Goal: Task Accomplishment & Management: Manage account settings

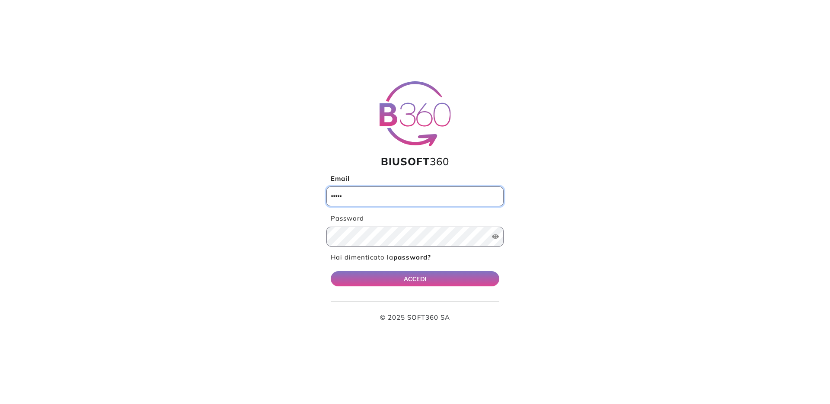
type input "**********"
click at [425, 279] on button "ACCEDI" at bounding box center [415, 278] width 169 height 15
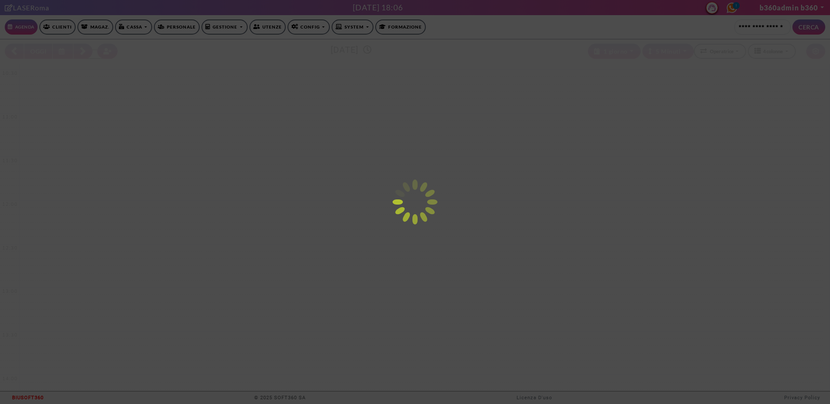
select select "*********"
select select "*"
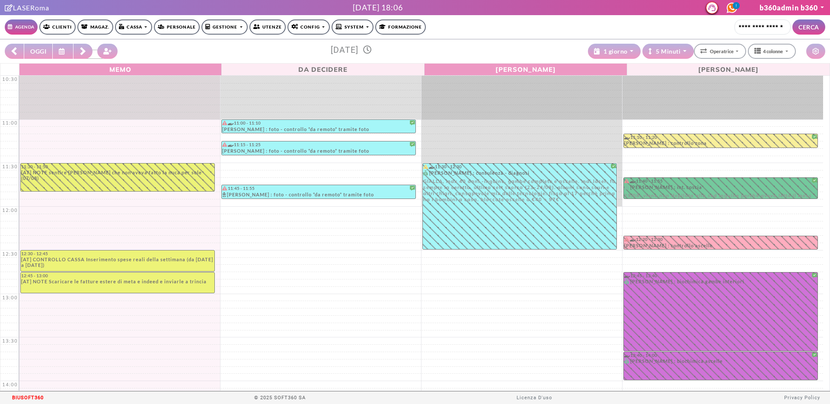
click at [770, 10] on link "b360admin b360" at bounding box center [791, 7] width 65 height 8
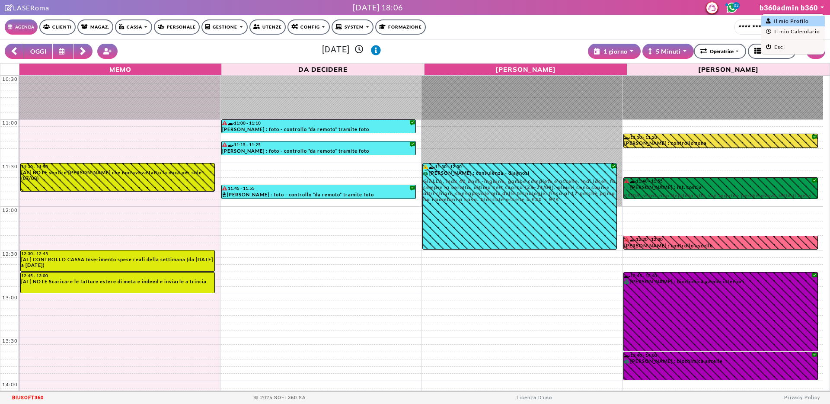
click at [776, 19] on link "Il mio Profilo" at bounding box center [787, 21] width 43 height 6
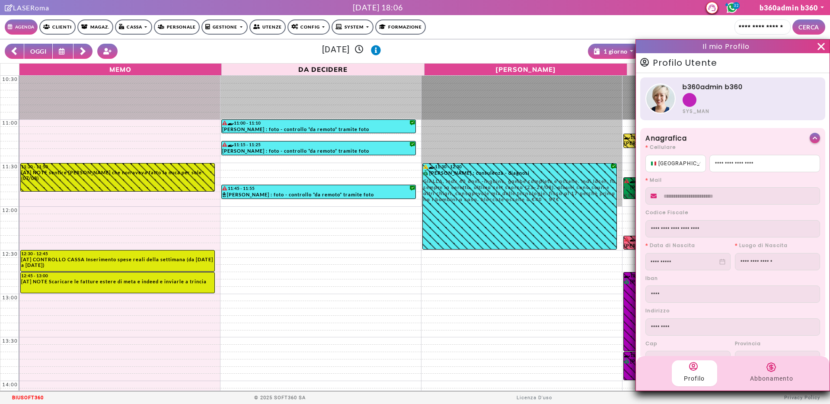
click at [770, 359] on div "Profilo Abbonamento" at bounding box center [733, 373] width 194 height 35
click at [771, 366] on icon at bounding box center [771, 366] width 0 height 5
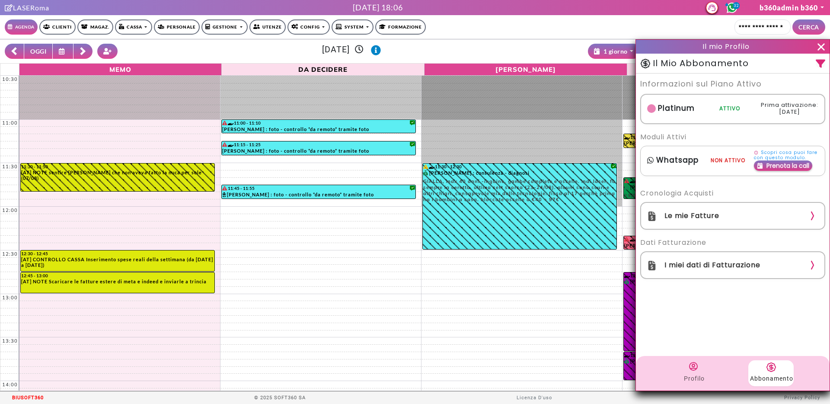
click at [776, 222] on div "Le mie Fatture" at bounding box center [732, 216] width 185 height 28
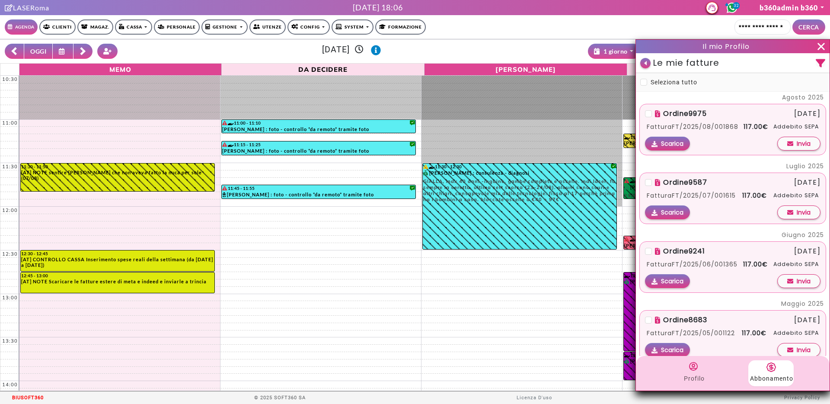
click at [695, 121] on div "Fattura FT/2025/08/001868 117.00 € Addebito SEPA" at bounding box center [732, 127] width 175 height 15
click at [668, 148] on span "Scarica" at bounding box center [672, 144] width 22 height 10
click at [820, 47] on icon at bounding box center [820, 46] width 7 height 7
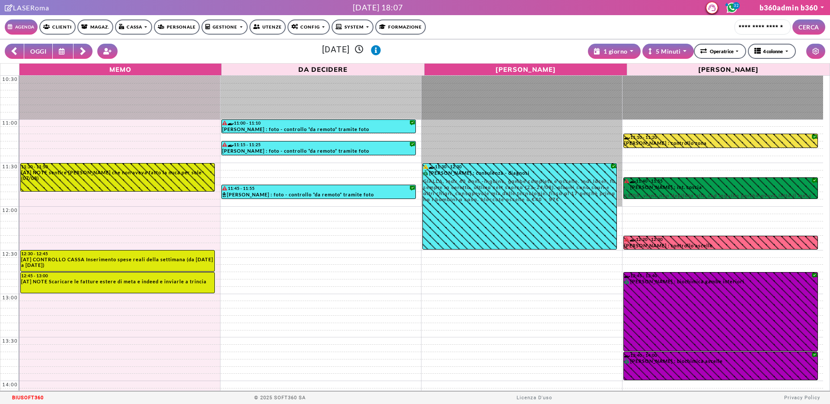
click at [360, 25] on link "SYSTEM" at bounding box center [352, 26] width 42 height 15
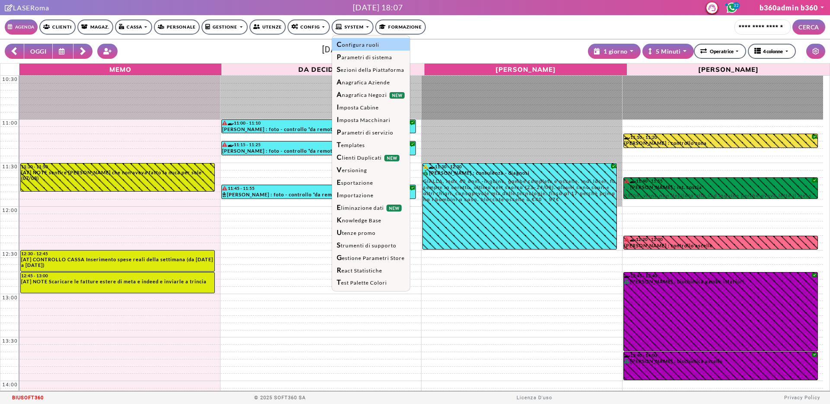
click at [348, 45] on link "Configura ruoli" at bounding box center [371, 44] width 78 height 13
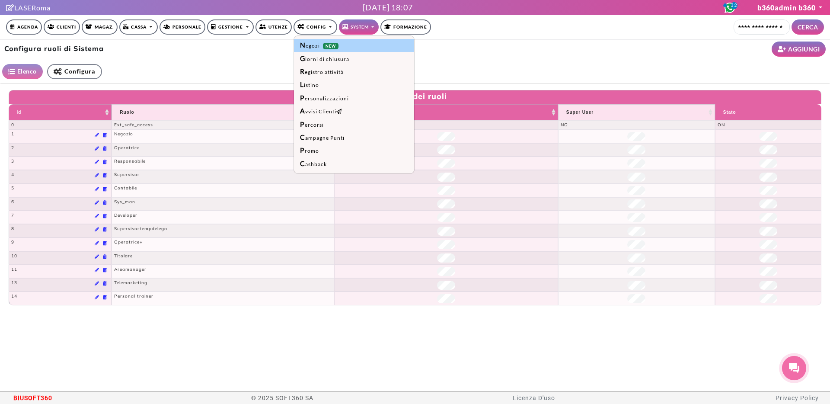
click at [307, 39] on link "Negozi NEW" at bounding box center [354, 45] width 120 height 13
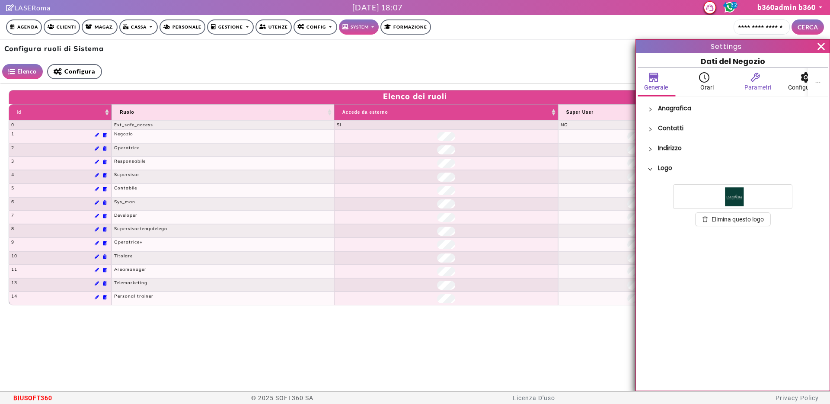
click at [761, 85] on span "Parametri" at bounding box center [757, 88] width 27 height 10
click at [701, 85] on span "Orari" at bounding box center [706, 88] width 13 height 10
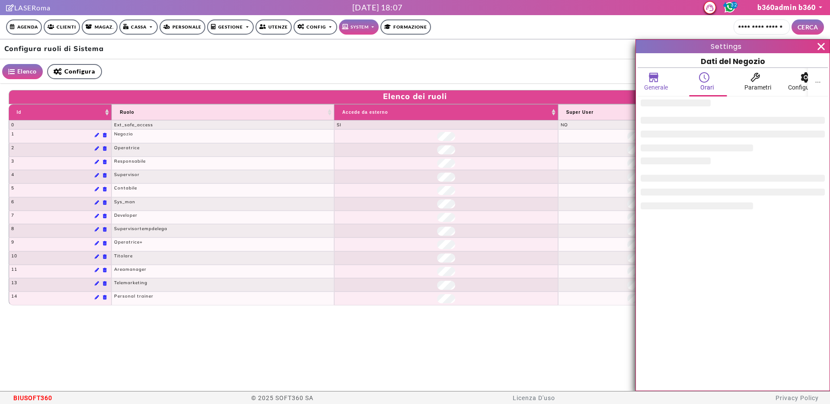
click at [668, 87] on span "Generale" at bounding box center [656, 88] width 24 height 10
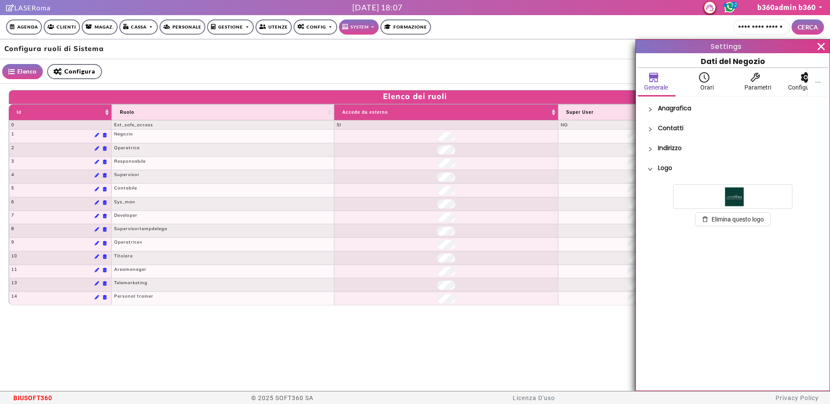
click at [667, 129] on p "Contatti" at bounding box center [738, 128] width 160 height 8
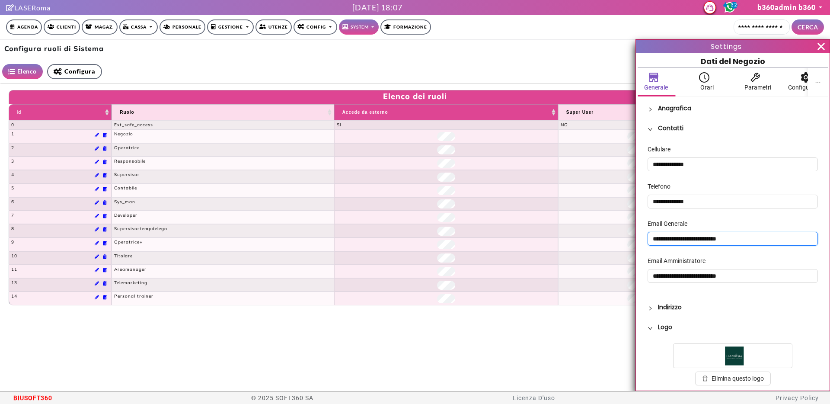
drag, startPoint x: 754, startPoint y: 240, endPoint x: 637, endPoint y: 243, distance: 116.3
click at [637, 243] on div "**********" at bounding box center [732, 242] width 190 height 293
